Goal: Task Accomplishment & Management: Complete application form

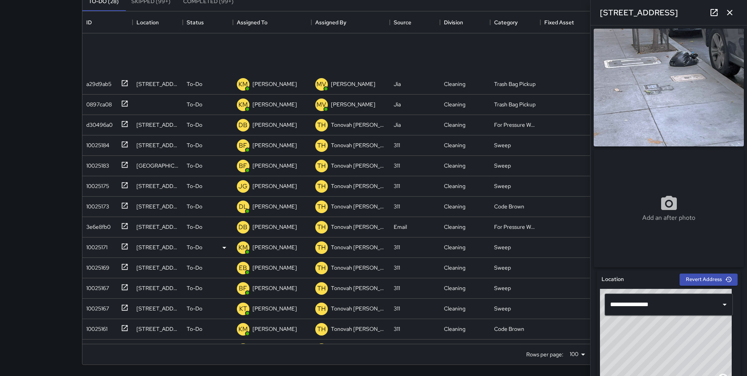
scroll to position [308, 0]
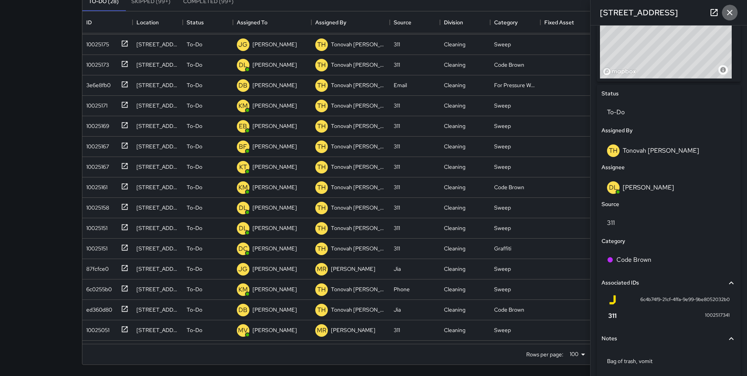
click at [734, 16] on icon "button" at bounding box center [729, 12] width 9 height 9
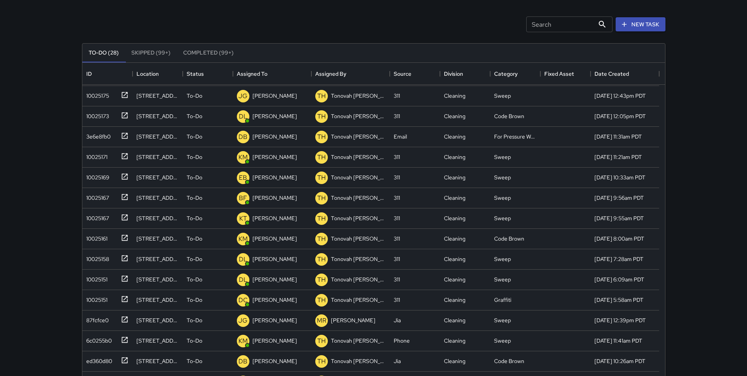
scroll to position [0, 0]
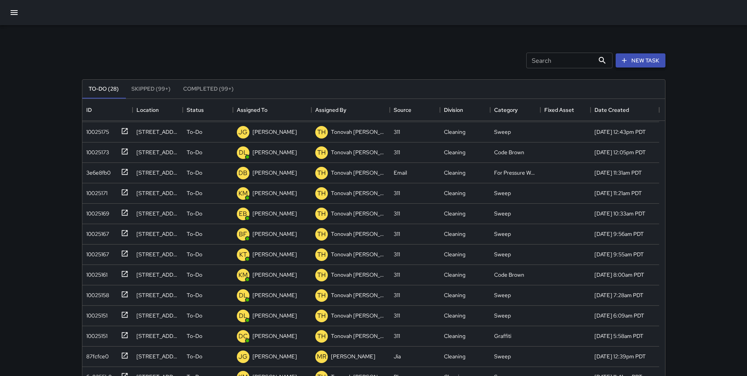
click at [637, 58] on button "New Task" at bounding box center [641, 60] width 50 height 15
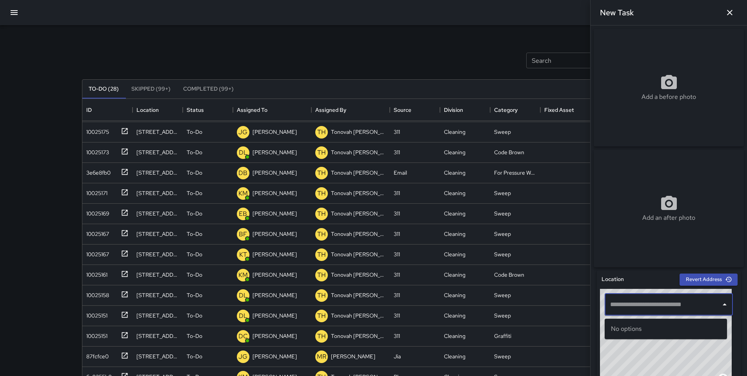
click at [662, 307] on input "text" at bounding box center [662, 304] width 109 height 15
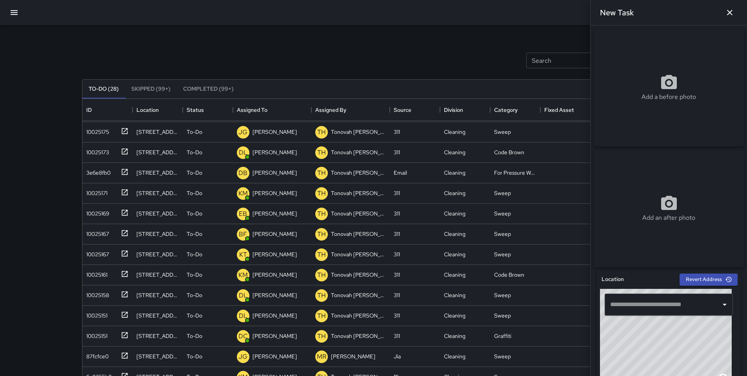
click at [628, 98] on div "Add a before photo" at bounding box center [669, 87] width 150 height 28
click at [636, 315] on div "​" at bounding box center [669, 304] width 128 height 22
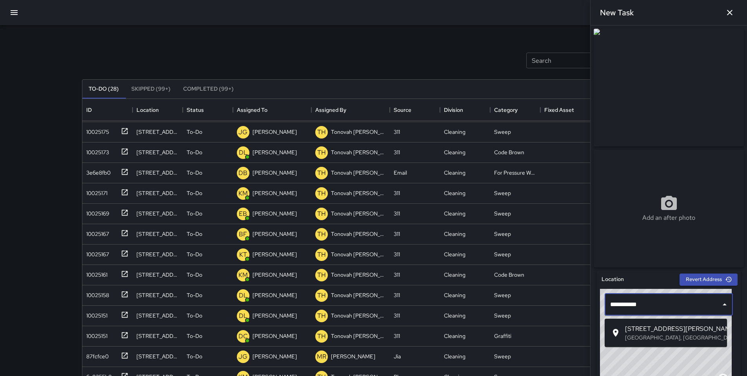
click at [649, 335] on p "[GEOGRAPHIC_DATA], [GEOGRAPHIC_DATA], [GEOGRAPHIC_DATA]" at bounding box center [673, 337] width 96 height 8
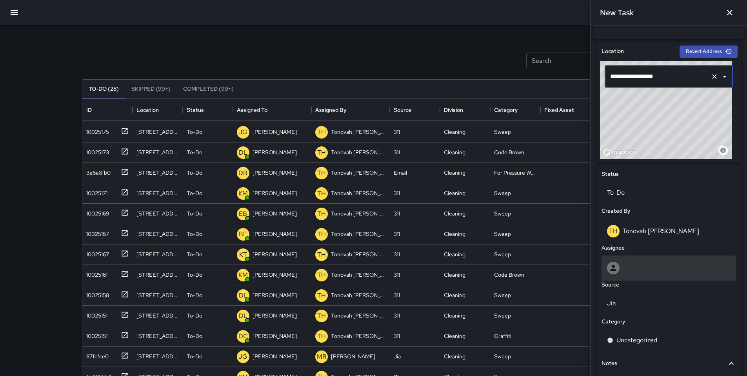
scroll to position [233, 0]
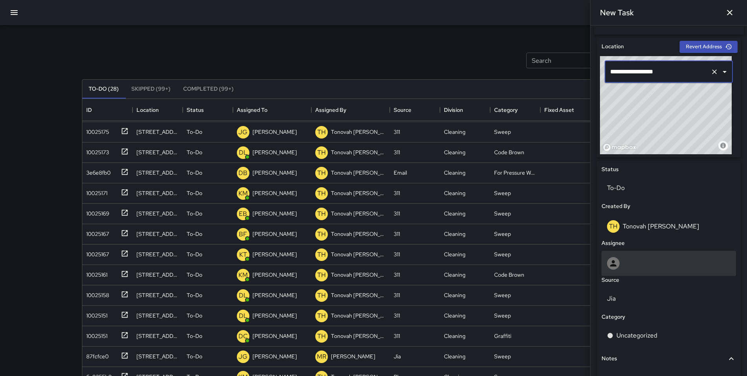
type input "**********"
click at [646, 267] on div at bounding box center [669, 263] width 124 height 13
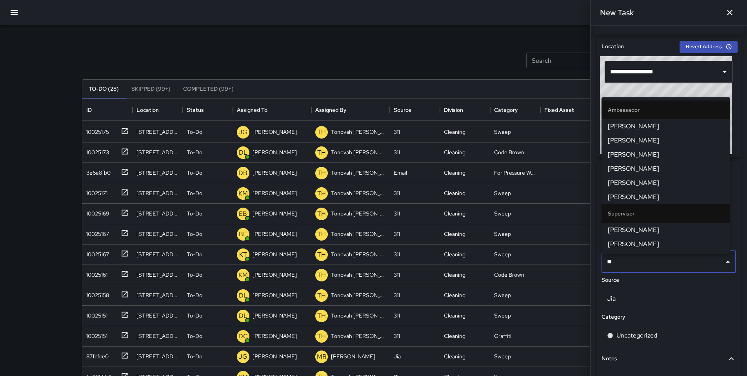
type input "***"
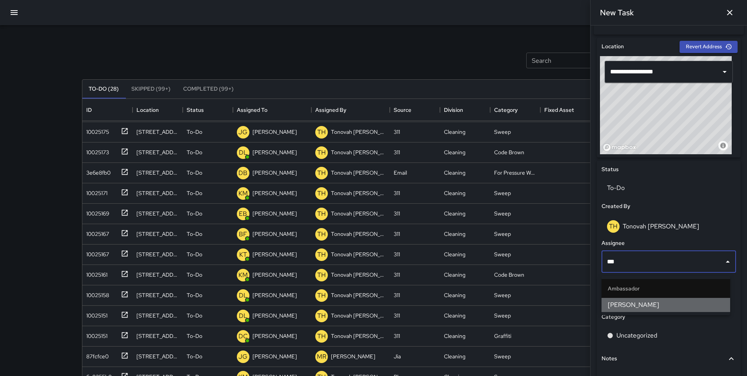
click at [654, 310] on li "[PERSON_NAME]" at bounding box center [666, 305] width 129 height 14
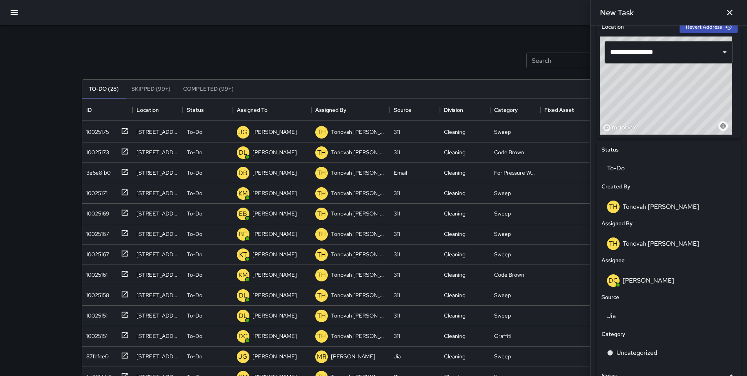
scroll to position [296, 0]
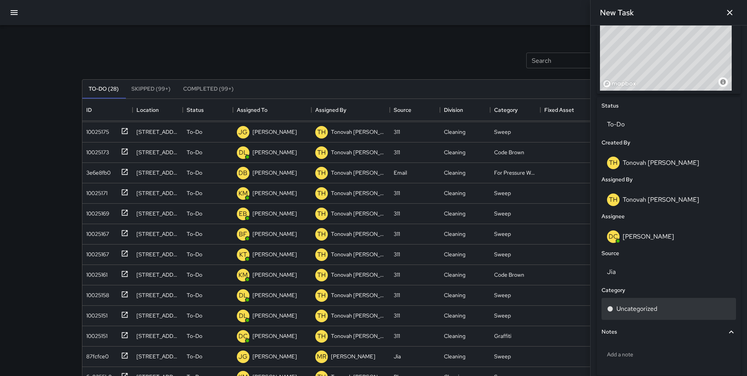
click at [630, 316] on div "Uncategorized" at bounding box center [669, 309] width 135 height 22
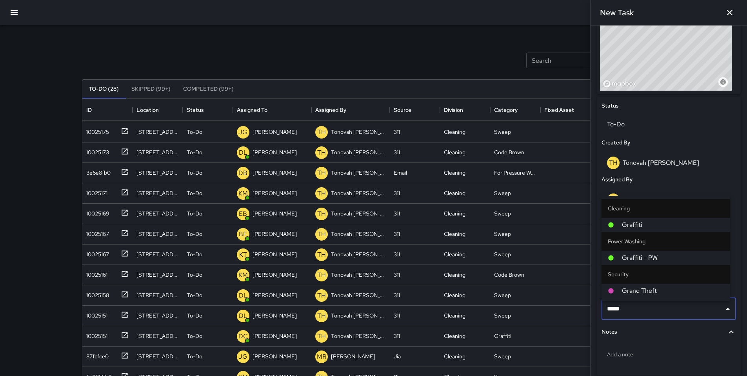
type input "******"
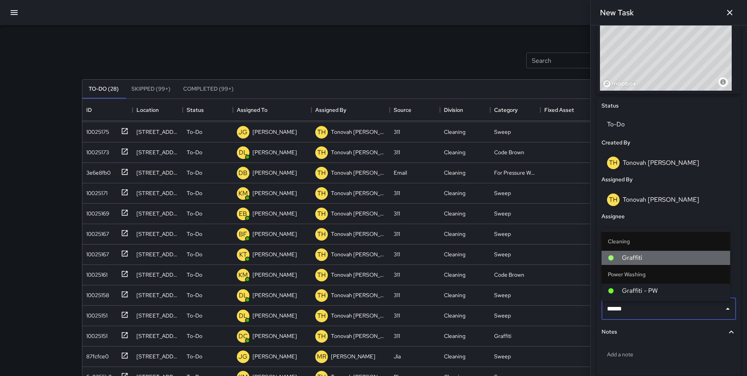
click at [642, 259] on span "Graffiti" at bounding box center [673, 257] width 102 height 9
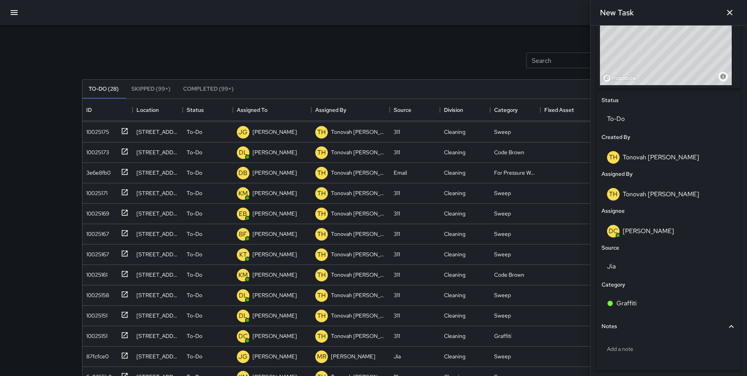
scroll to position [335, 0]
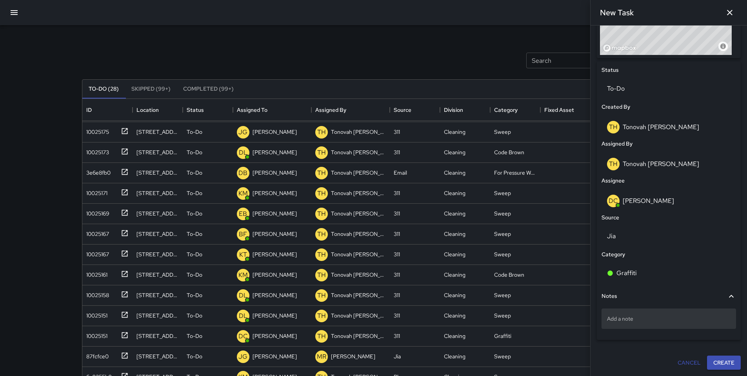
click at [651, 322] on p "Add a note" at bounding box center [669, 319] width 124 height 8
drag, startPoint x: 673, startPoint y: 319, endPoint x: 643, endPoint y: 317, distance: 30.3
type textarea "**********"
click at [97, 337] on div "10025151" at bounding box center [95, 334] width 24 height 11
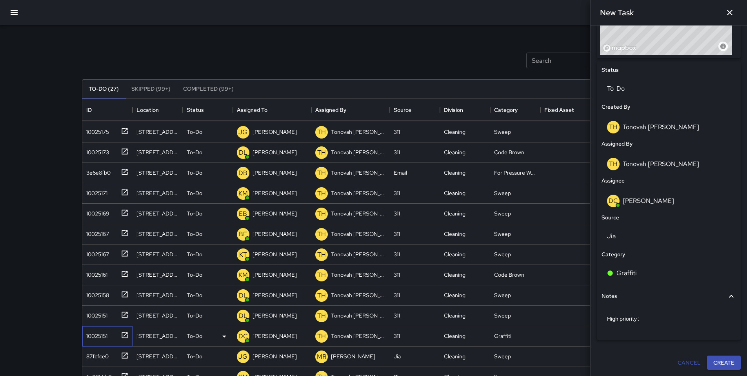
click at [97, 337] on div "10025151" at bounding box center [95, 334] width 24 height 11
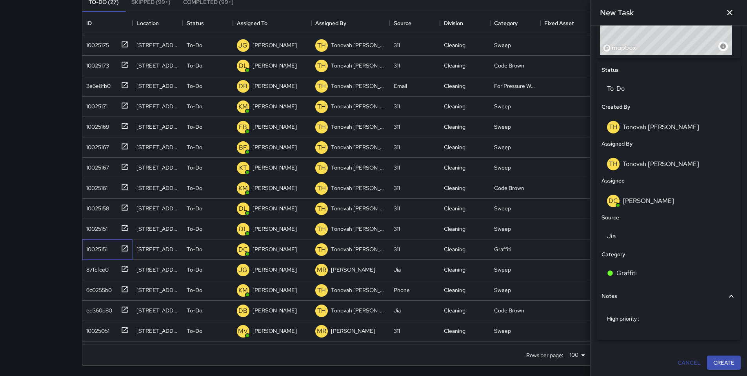
scroll to position [87, 0]
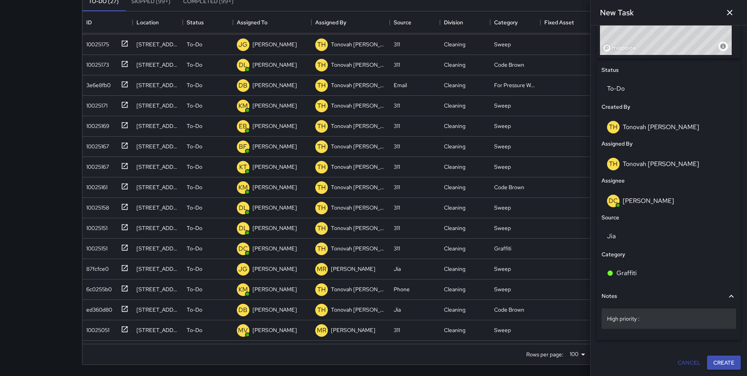
click at [651, 319] on p "High priority :" at bounding box center [669, 319] width 124 height 8
type textarea "**********"
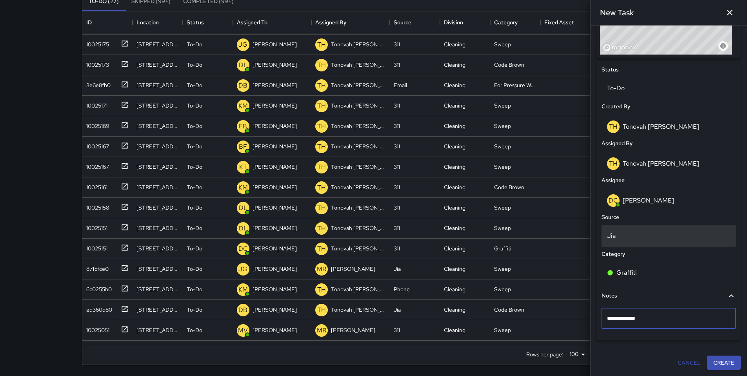
click at [645, 237] on p "Jia" at bounding box center [669, 235] width 124 height 9
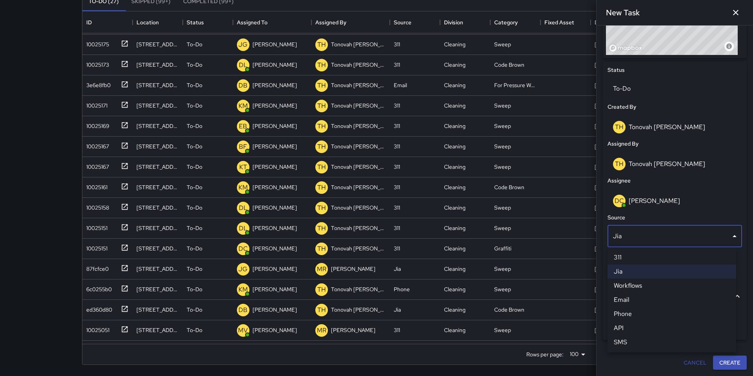
click at [631, 300] on li "Email" at bounding box center [672, 300] width 129 height 14
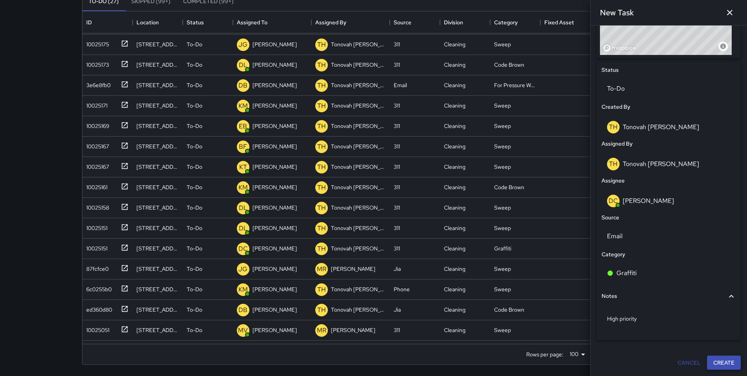
click at [716, 363] on button "Create" at bounding box center [724, 362] width 34 height 15
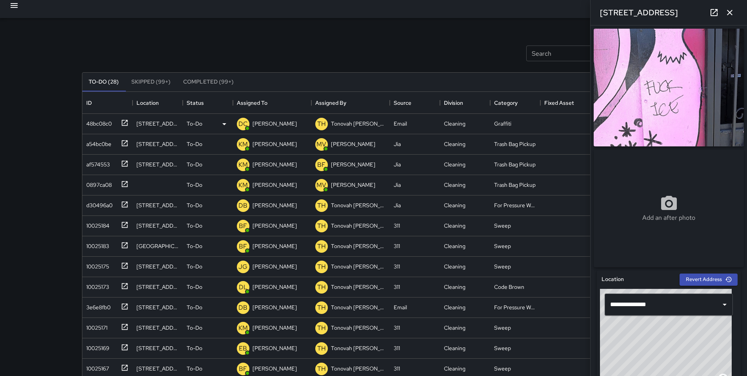
scroll to position [0, 0]
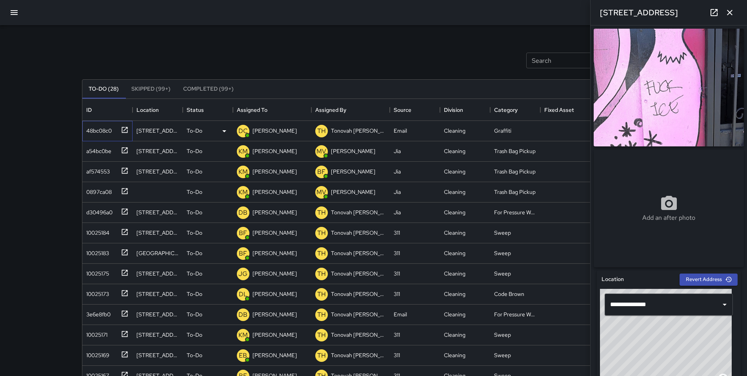
click at [94, 130] on div "48bc08c0" at bounding box center [97, 129] width 29 height 11
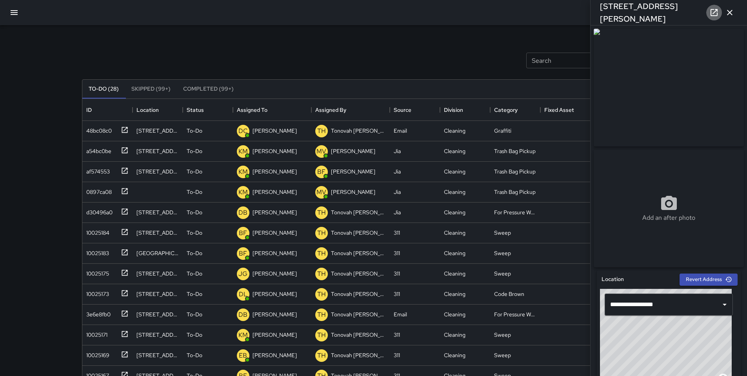
click at [716, 13] on icon at bounding box center [714, 12] width 9 height 9
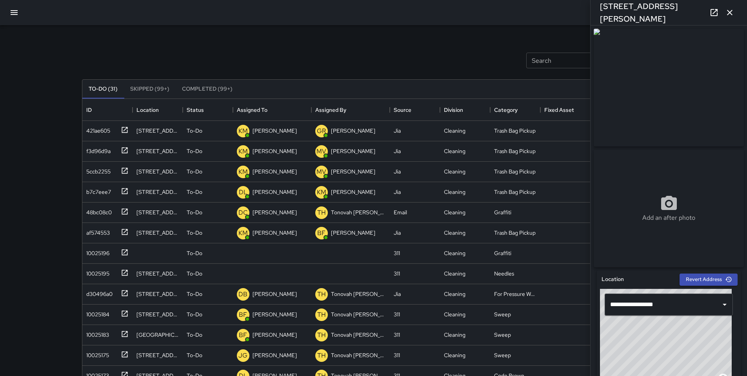
scroll to position [326, 577]
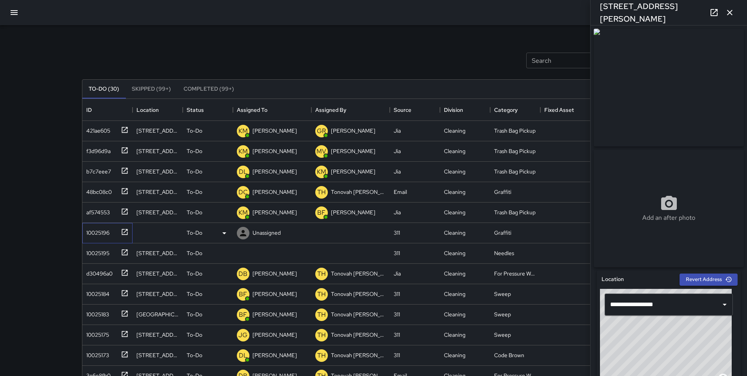
click at [90, 235] on div "10025196" at bounding box center [96, 231] width 26 height 11
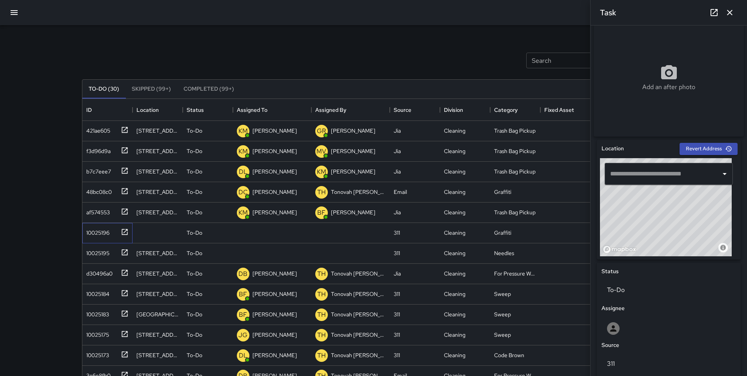
scroll to position [131, 0]
click at [89, 233] on div "10025196" at bounding box center [96, 231] width 26 height 11
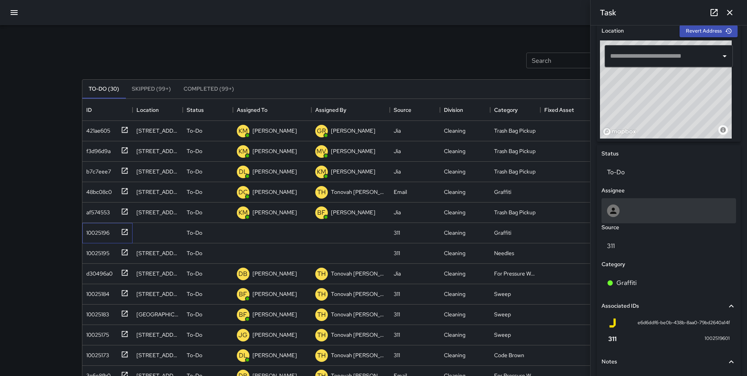
scroll to position [344, 0]
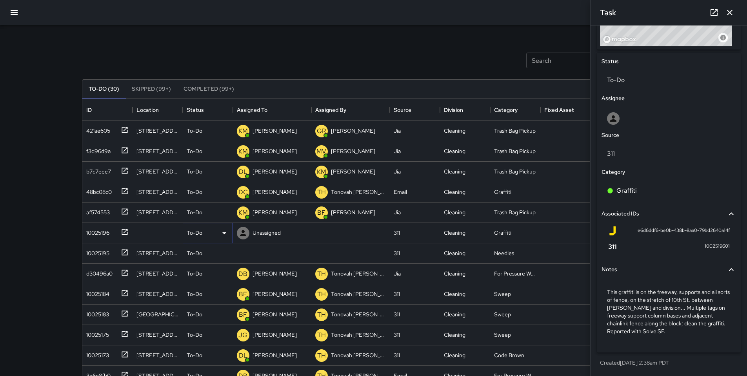
click at [203, 235] on div "To-Do" at bounding box center [208, 232] width 42 height 9
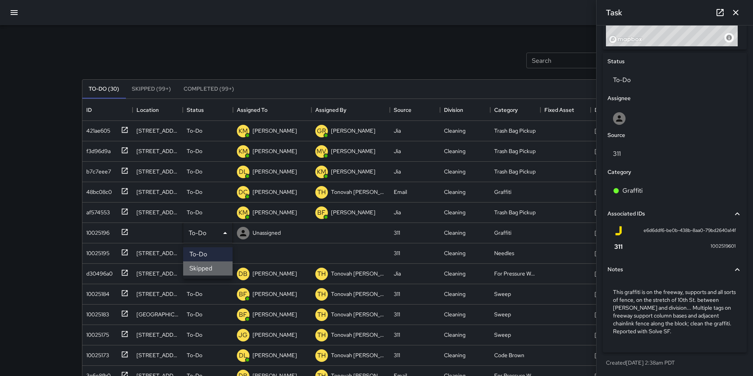
click at [205, 266] on li "Skipped" at bounding box center [207, 268] width 49 height 14
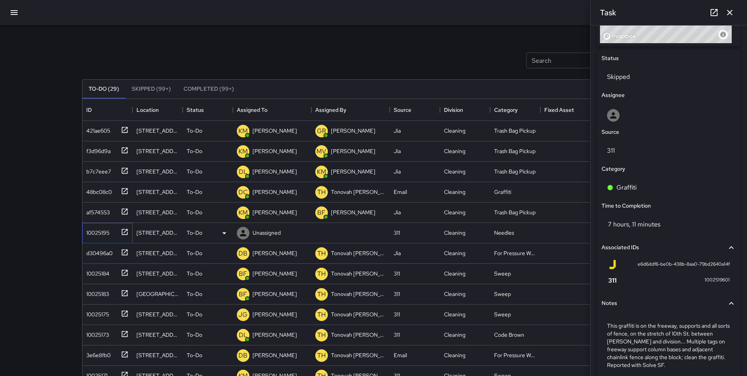
click at [104, 233] on div "10025195" at bounding box center [96, 231] width 26 height 11
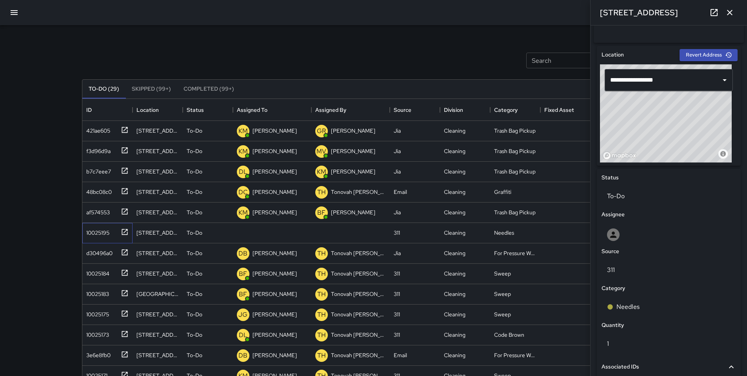
scroll to position [218, 0]
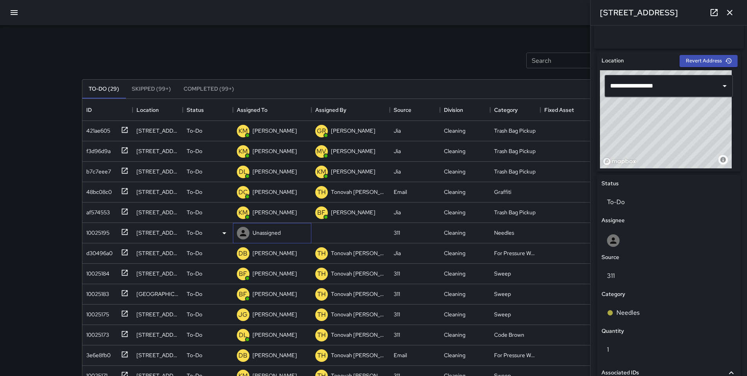
click at [261, 235] on p "Unassigned" at bounding box center [267, 233] width 28 height 8
type input "*****"
click at [273, 255] on p "[PERSON_NAME]" at bounding box center [279, 255] width 49 height 9
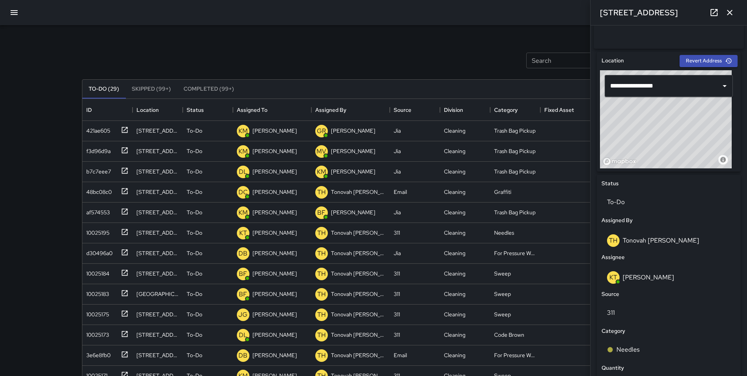
click at [326, 24] on div at bounding box center [373, 12] width 747 height 25
click at [730, 13] on icon "button" at bounding box center [729, 12] width 5 height 5
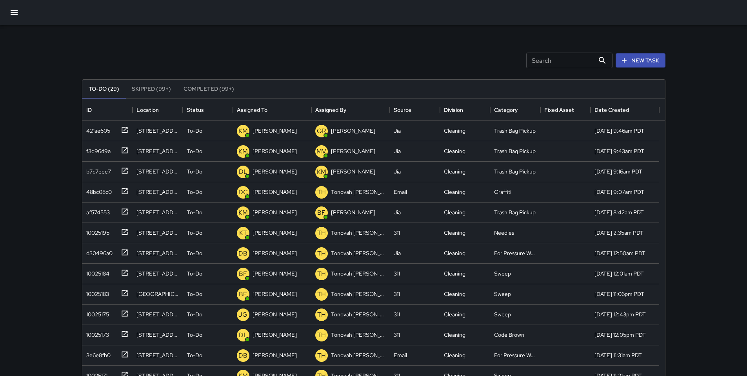
click at [415, 70] on div "To-Do (29) Skipped (99+) Completed (99+) ID Location Status Assigned To Assigne…" at bounding box center [374, 265] width 584 height 395
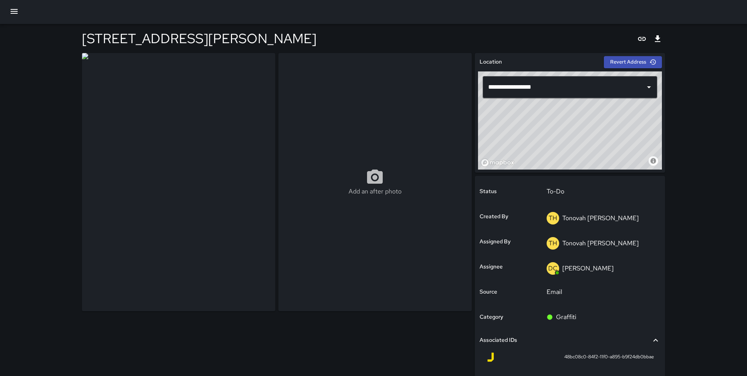
scroll to position [2, 0]
